Goal: Task Accomplishment & Management: Complete application form

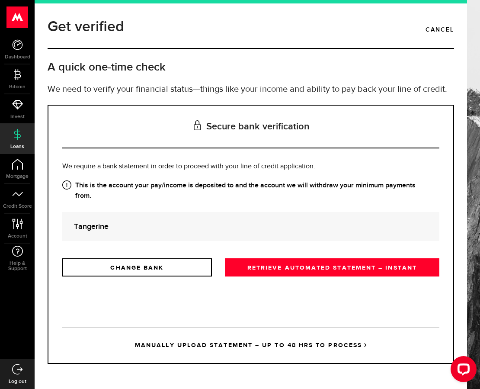
click at [148, 232] on div "Tangerine" at bounding box center [250, 226] width 377 height 29
click at [334, 210] on div "Is this the bank account you want us to get your bank statements from? We requi…" at bounding box center [250, 218] width 377 height 115
drag, startPoint x: 325, startPoint y: 266, endPoint x: 366, endPoint y: 244, distance: 46.5
click at [325, 266] on link "RETRIEVE AUTOMATED STATEMENT – INSTANT" at bounding box center [332, 267] width 215 height 18
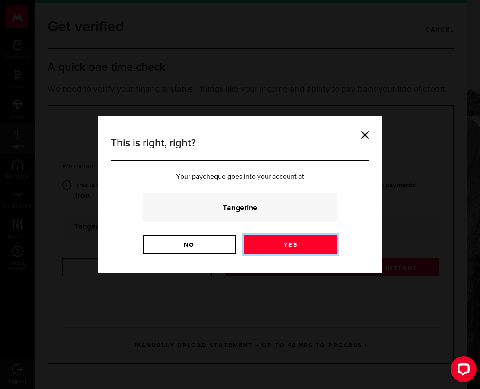
click at [281, 239] on link "Yes" at bounding box center [290, 244] width 93 height 18
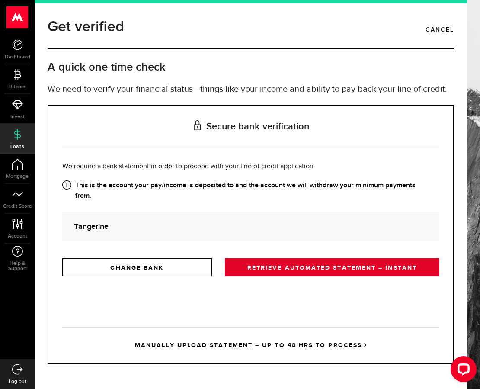
click at [346, 272] on link "RETRIEVE AUTOMATED STATEMENT – INSTANT" at bounding box center [332, 267] width 215 height 18
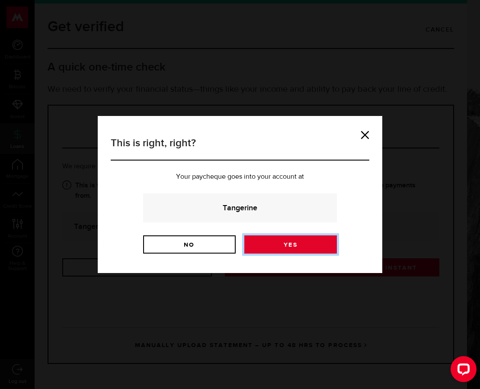
click at [308, 242] on link "Yes" at bounding box center [290, 244] width 93 height 18
